Goal: Use online tool/utility: Utilize a website feature to perform a specific function

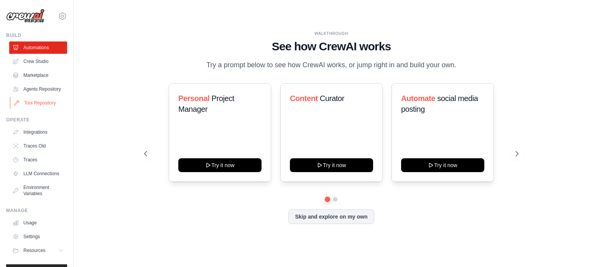
click at [43, 109] on link "Tool Repository" at bounding box center [39, 103] width 58 height 12
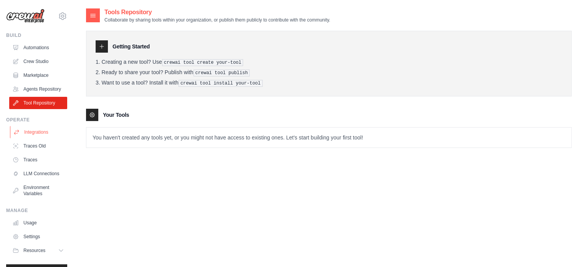
click at [37, 138] on link "Integrations" at bounding box center [39, 132] width 58 height 12
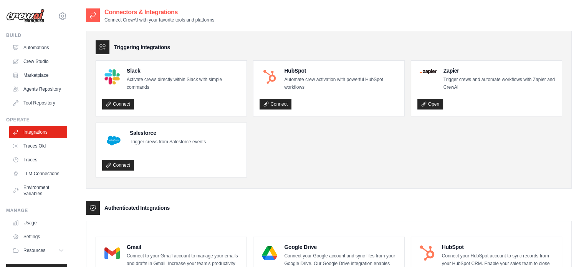
click at [145, 17] on p "Connect CrewAI with your favorite tools and platforms" at bounding box center [159, 20] width 110 height 6
click at [233, 10] on div "Connectors & Integrations Connect CrewAI with your favorite tools and platforms" at bounding box center [328, 15] width 485 height 15
drag, startPoint x: 218, startPoint y: 21, endPoint x: 105, endPoint y: 21, distance: 113.2
click at [105, 21] on div "Connectors & Integrations Connect CrewAI with your favorite tools and platforms" at bounding box center [328, 15] width 485 height 15
click at [33, 93] on link "Agents Repository" at bounding box center [39, 89] width 58 height 12
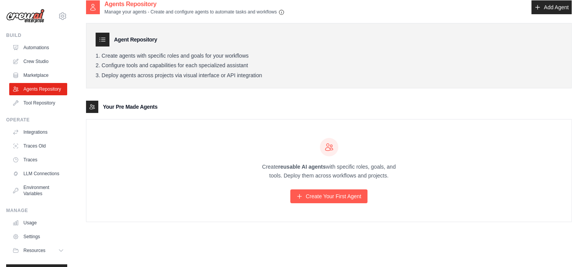
scroll to position [15, 0]
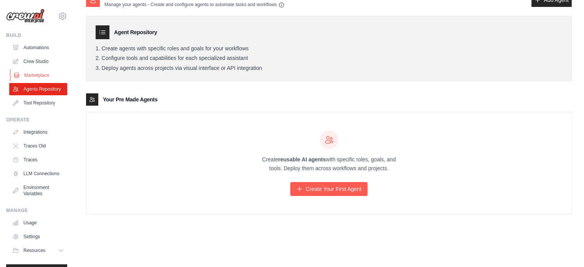
click at [34, 73] on link "Marketplace" at bounding box center [39, 75] width 58 height 12
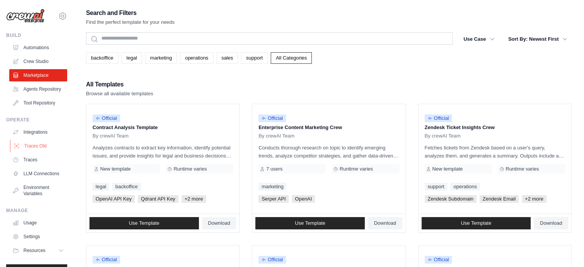
click at [29, 152] on link "Traces Old" at bounding box center [39, 146] width 58 height 12
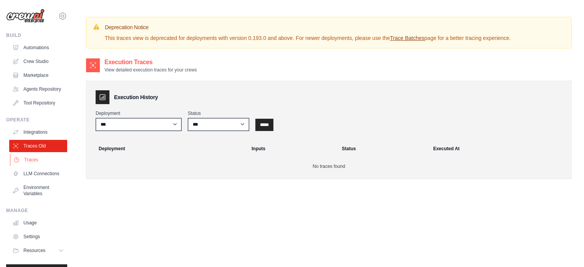
click at [29, 162] on link "Traces" at bounding box center [39, 159] width 58 height 12
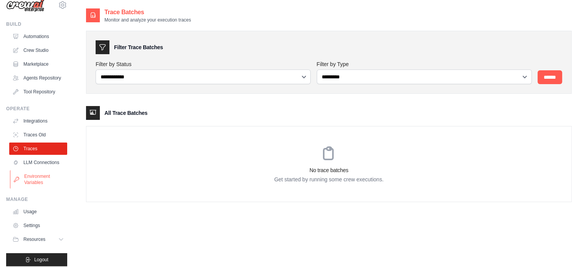
scroll to position [24, 0]
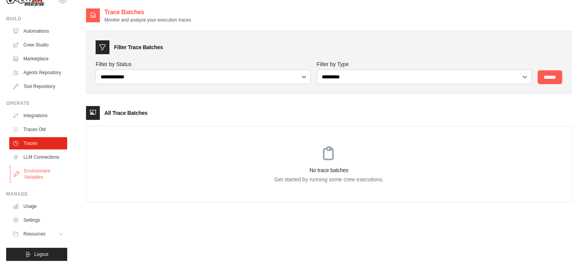
click at [33, 178] on link "Environment Variables" at bounding box center [39, 174] width 58 height 18
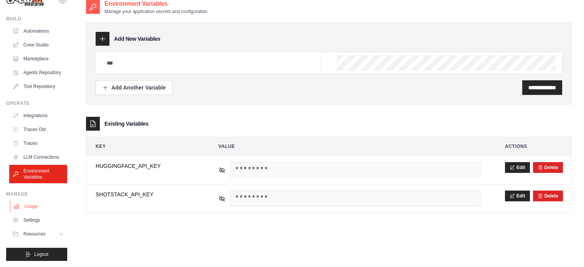
scroll to position [15, 0]
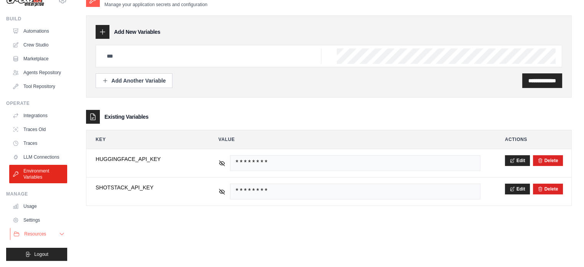
click at [31, 233] on span "Resources" at bounding box center [35, 234] width 22 height 6
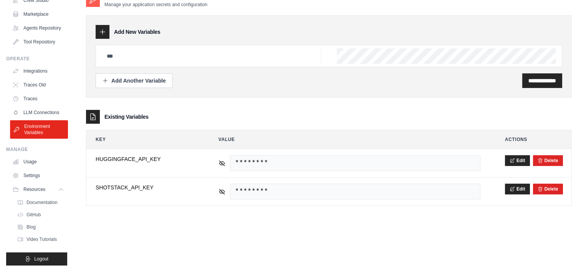
scroll to position [0, 0]
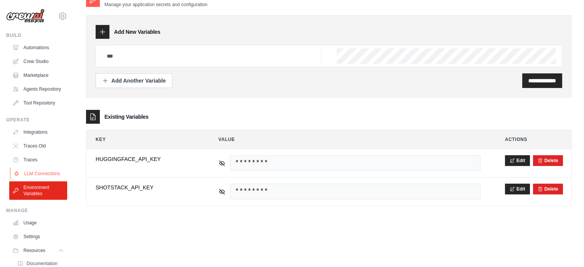
click at [37, 180] on link "LLM Connections" at bounding box center [39, 173] width 58 height 12
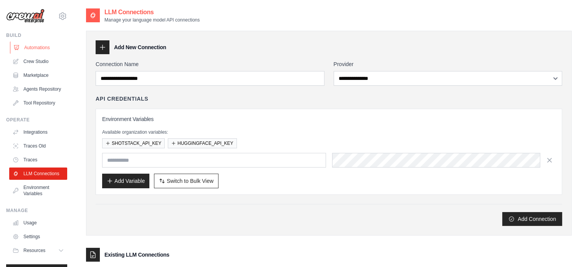
click at [37, 46] on link "Automations" at bounding box center [39, 47] width 58 height 12
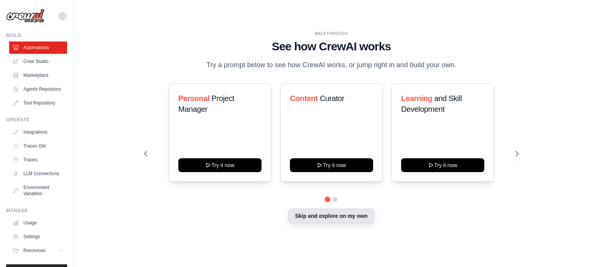
click at [344, 218] on button "Skip and explore on my own" at bounding box center [332, 215] width 86 height 15
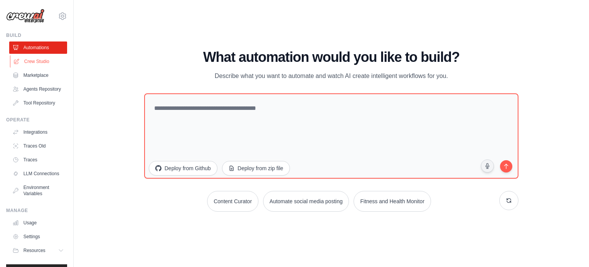
click at [26, 61] on link "Crew Studio" at bounding box center [39, 61] width 58 height 12
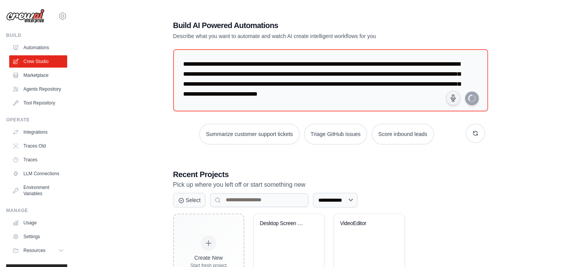
type textarea "**********"
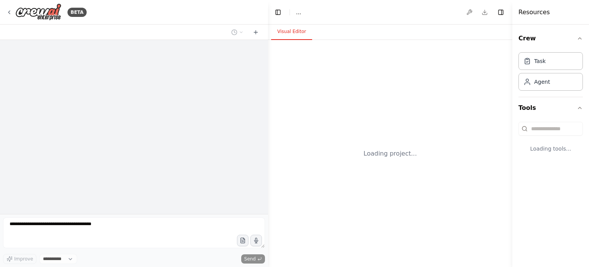
select select "****"
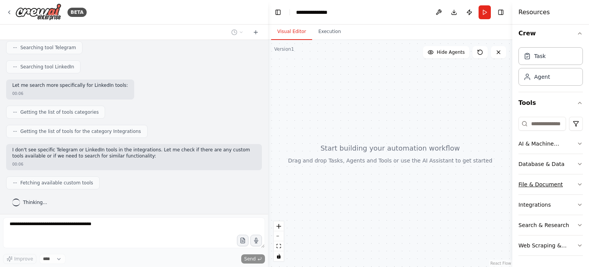
scroll to position [115, 0]
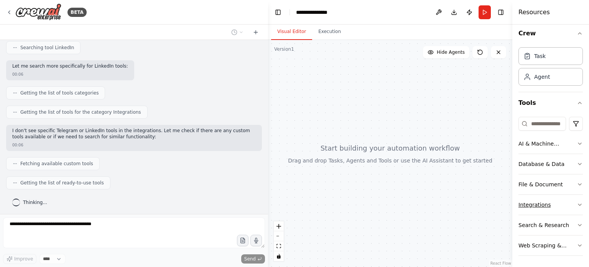
click at [567, 204] on button "Integrations" at bounding box center [551, 205] width 64 height 20
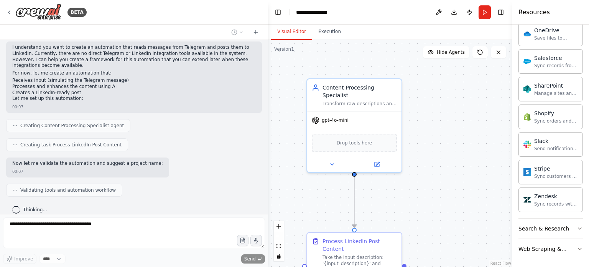
scroll to position [269, 0]
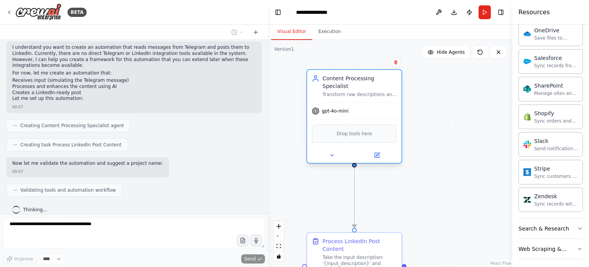
drag, startPoint x: 364, startPoint y: 109, endPoint x: 367, endPoint y: 102, distance: 7.2
click at [367, 102] on div "gpt-4o-mini" at bounding box center [354, 110] width 94 height 17
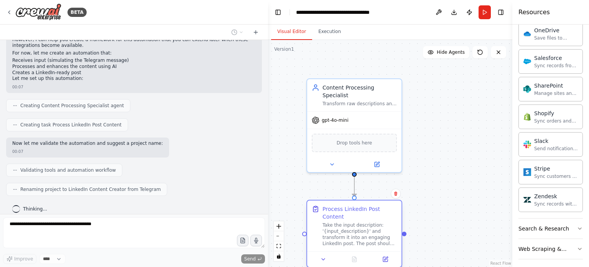
drag, startPoint x: 379, startPoint y: 247, endPoint x: 376, endPoint y: 216, distance: 31.2
click at [376, 222] on div "Take the input description: '{input_description}' and transform it into an enga…" at bounding box center [360, 234] width 74 height 25
click at [424, 194] on div ".deletable-edge-delete-btn { width: 20px; height: 20px; border: 0px solid #ffff…" at bounding box center [390, 153] width 244 height 227
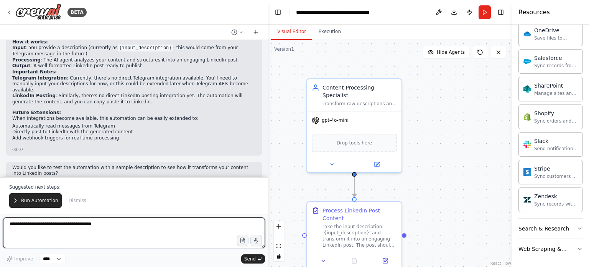
scroll to position [537, 0]
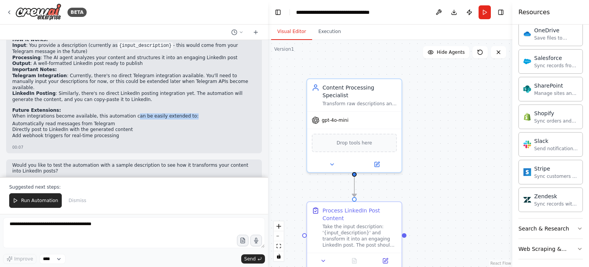
drag, startPoint x: 124, startPoint y: 102, endPoint x: 176, endPoint y: 104, distance: 51.8
click at [176, 113] on p "When integrations become available, this automation can be easily extended to:" at bounding box center [134, 116] width 244 height 6
drag, startPoint x: 41, startPoint y: 108, endPoint x: 114, endPoint y: 112, distance: 73.8
click at [114, 121] on li "Automatically read messages from Telegram" at bounding box center [134, 124] width 244 height 6
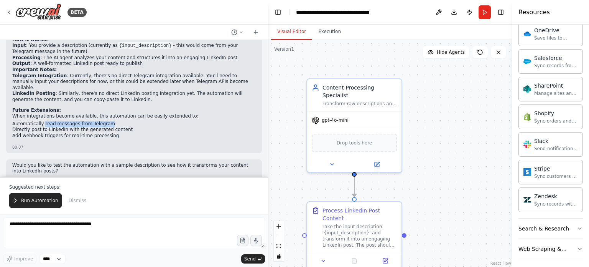
click at [114, 121] on li "Automatically read messages from Telegram" at bounding box center [134, 124] width 244 height 6
